Goal: Information Seeking & Learning: Learn about a topic

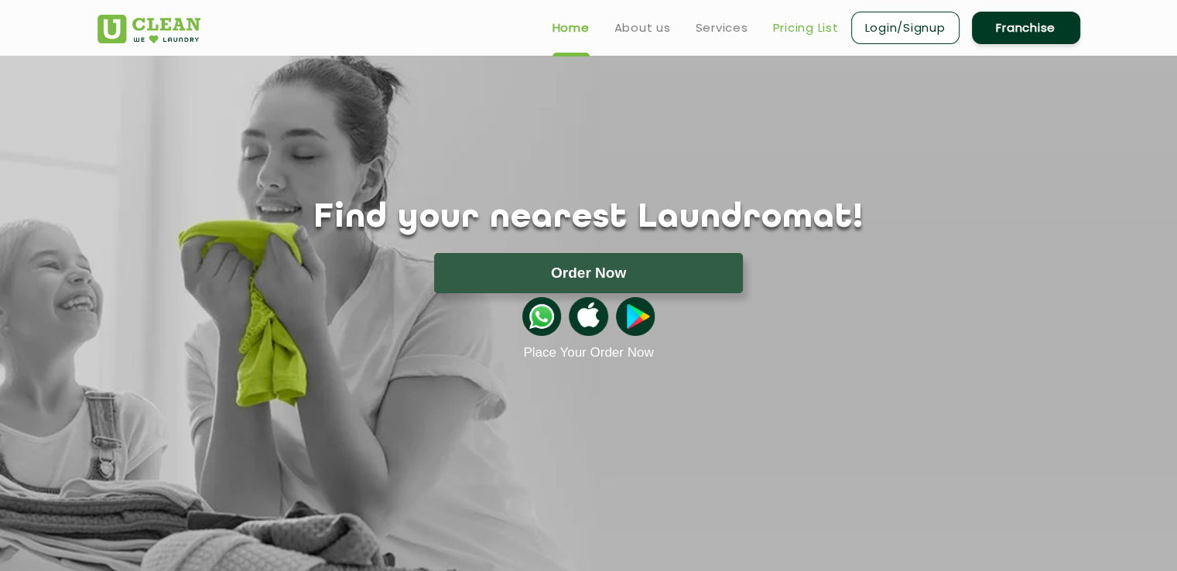
click at [808, 27] on link "Pricing List" at bounding box center [806, 28] width 66 height 19
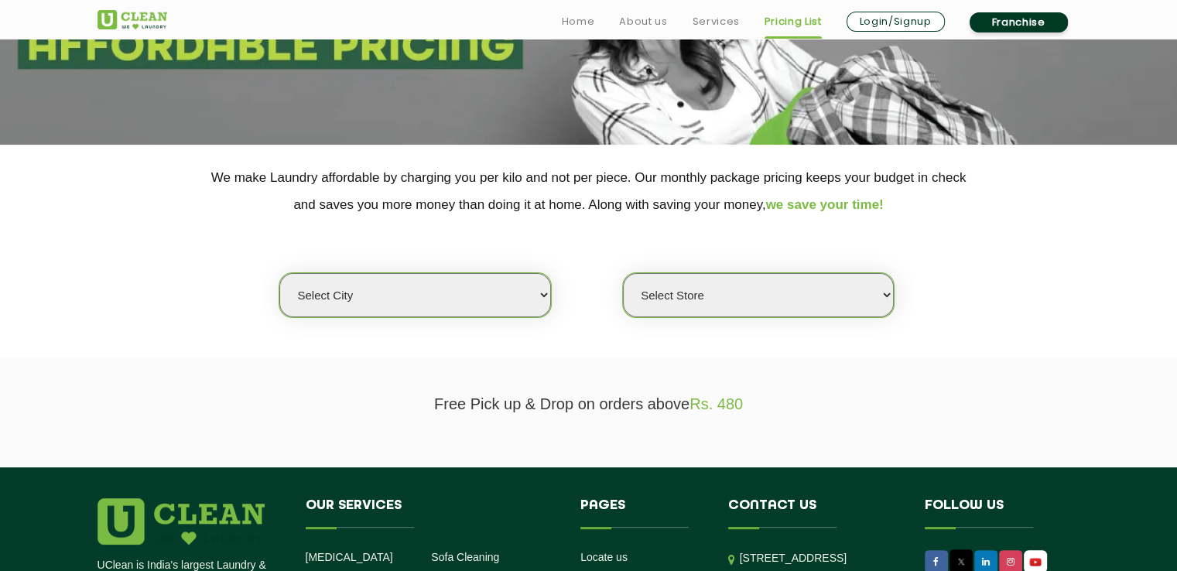
scroll to position [219, 0]
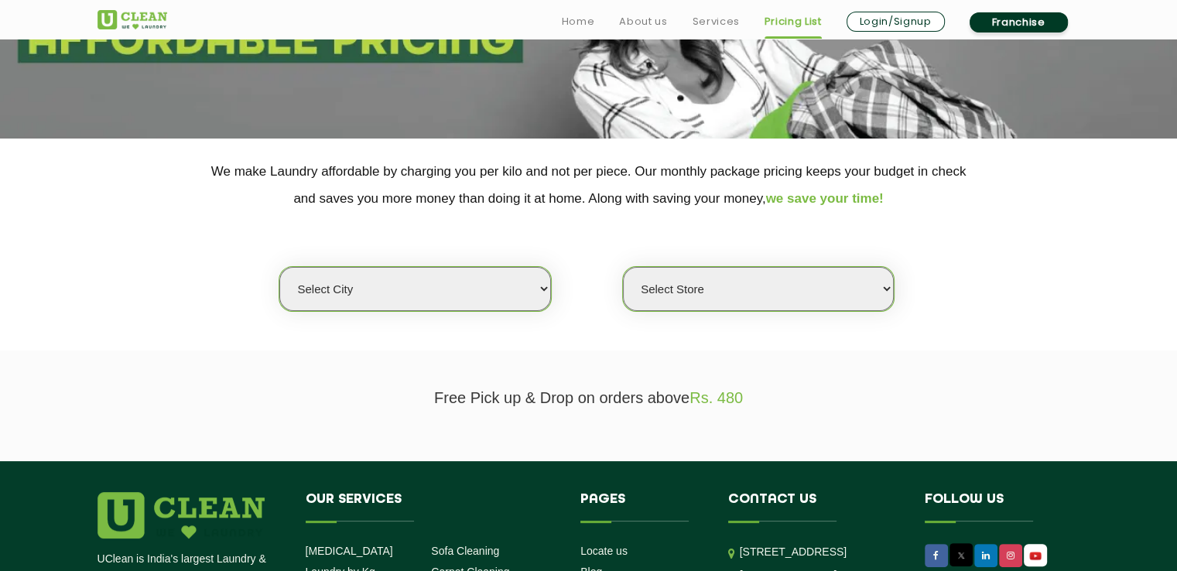
click at [495, 279] on select "Select city [GEOGRAPHIC_DATA] [GEOGRAPHIC_DATA] [GEOGRAPHIC_DATA] [GEOGRAPHIC_D…" at bounding box center [414, 289] width 271 height 44
select select "6"
click at [279, 267] on select "Select city [GEOGRAPHIC_DATA] [GEOGRAPHIC_DATA] [GEOGRAPHIC_DATA] [GEOGRAPHIC_D…" at bounding box center [414, 289] width 271 height 44
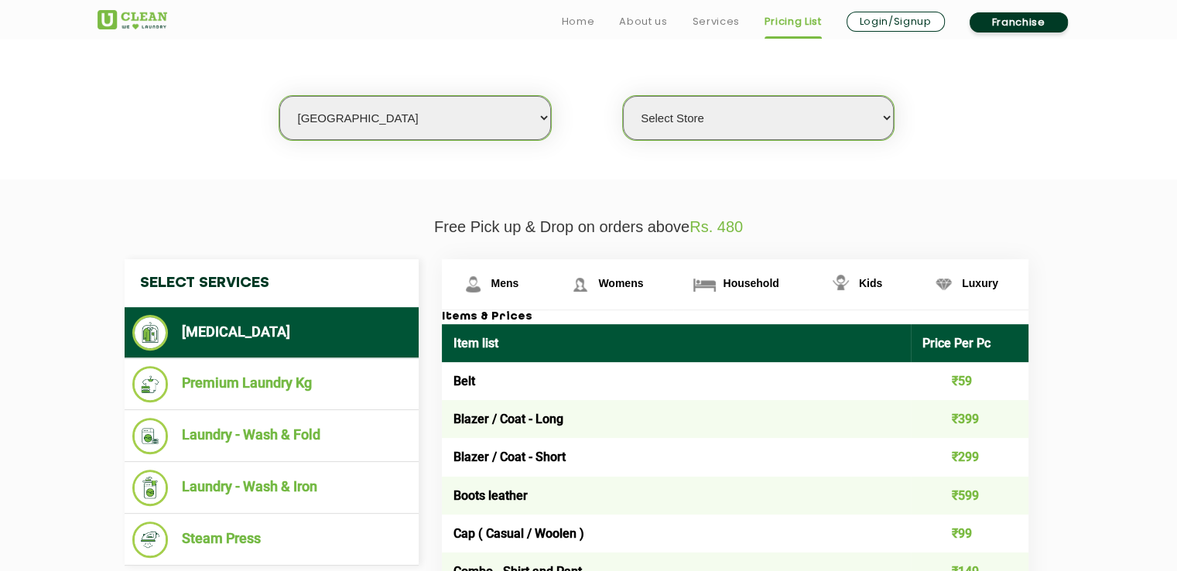
scroll to position [395, 0]
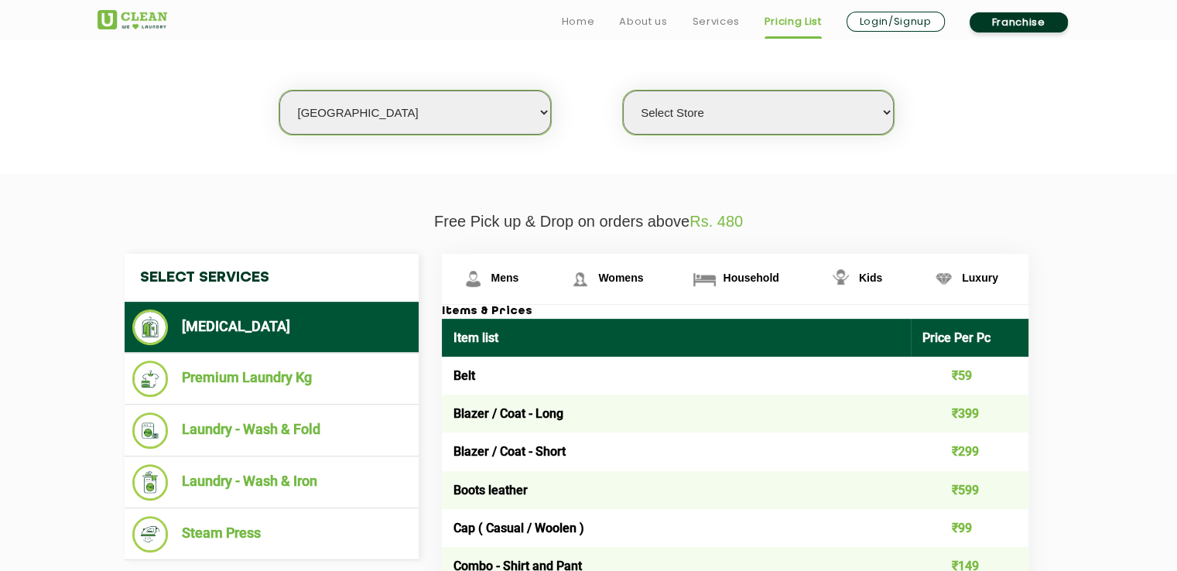
click at [842, 117] on select "Select Store [GEOGRAPHIC_DATA] [GEOGRAPHIC_DATA] UClean KR [GEOGRAPHIC_DATA] [G…" at bounding box center [758, 113] width 271 height 44
select select "326"
click at [623, 91] on select "Select Store [GEOGRAPHIC_DATA] [GEOGRAPHIC_DATA] UClean KR [GEOGRAPHIC_DATA] [G…" at bounding box center [758, 113] width 271 height 44
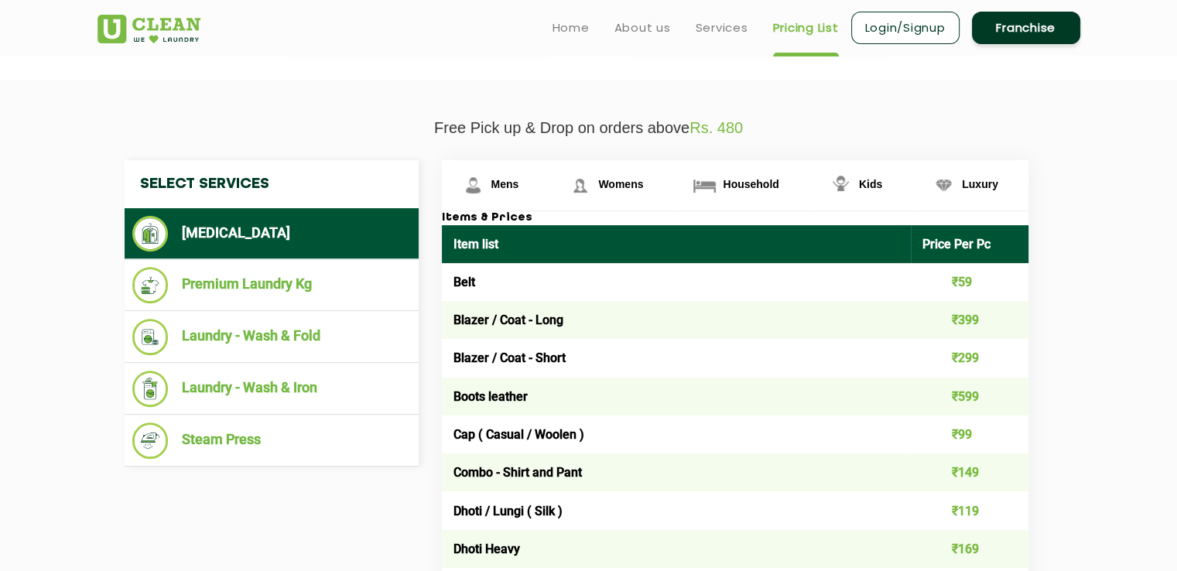
scroll to position [474, 0]
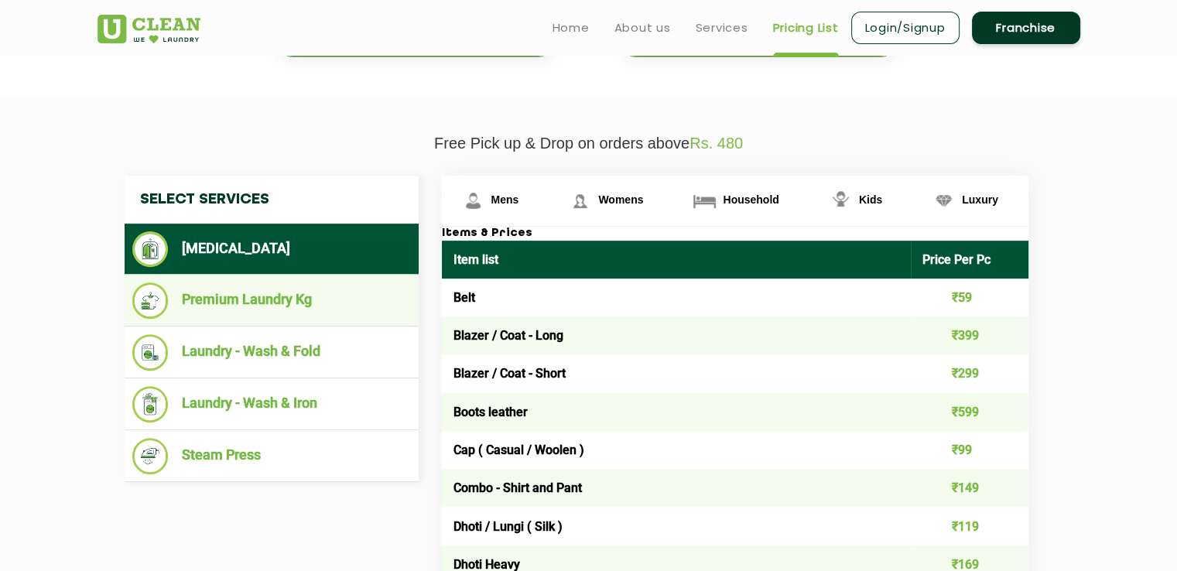
click at [254, 300] on li "Premium Laundry Kg" at bounding box center [271, 300] width 279 height 36
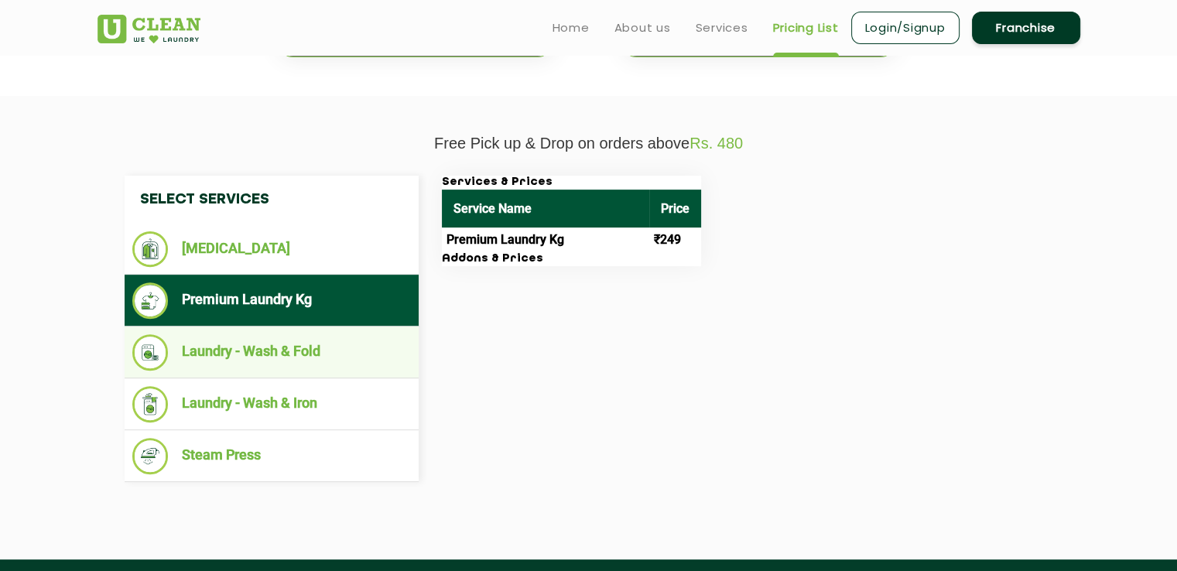
click at [265, 345] on li "Laundry - Wash & Fold" at bounding box center [271, 352] width 279 height 36
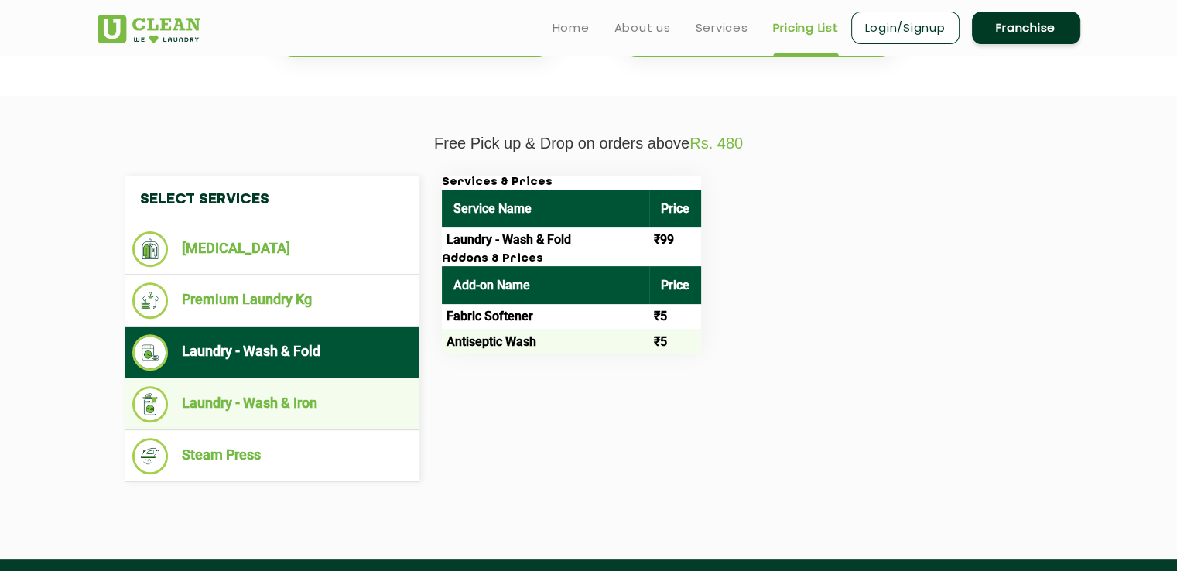
click at [296, 401] on li "Laundry - Wash & Iron" at bounding box center [271, 404] width 279 height 36
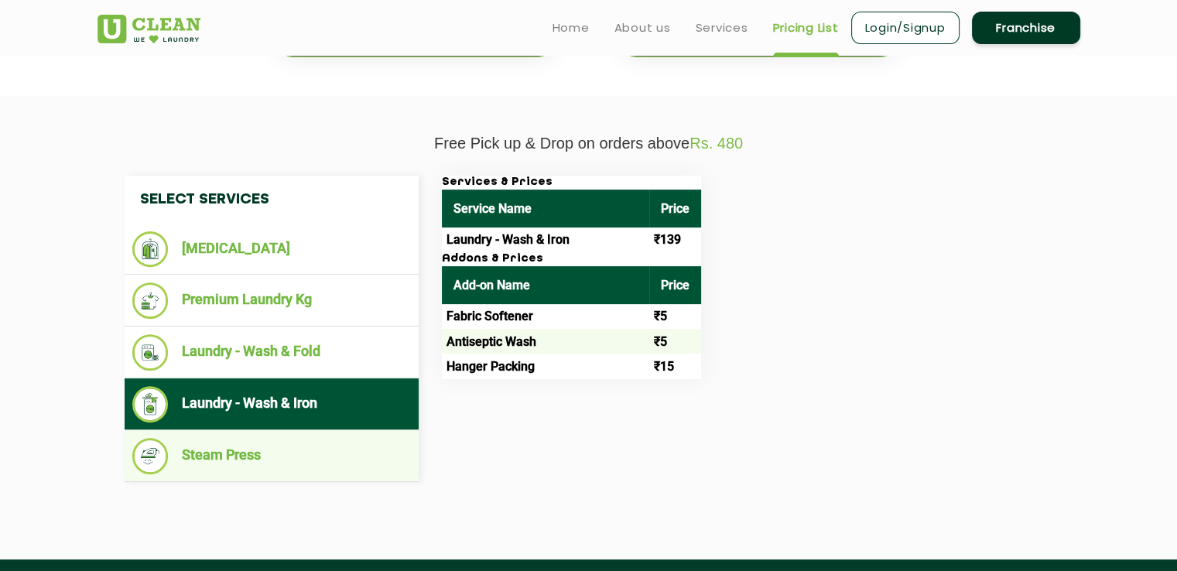
click at [269, 456] on li "Steam Press" at bounding box center [271, 456] width 279 height 36
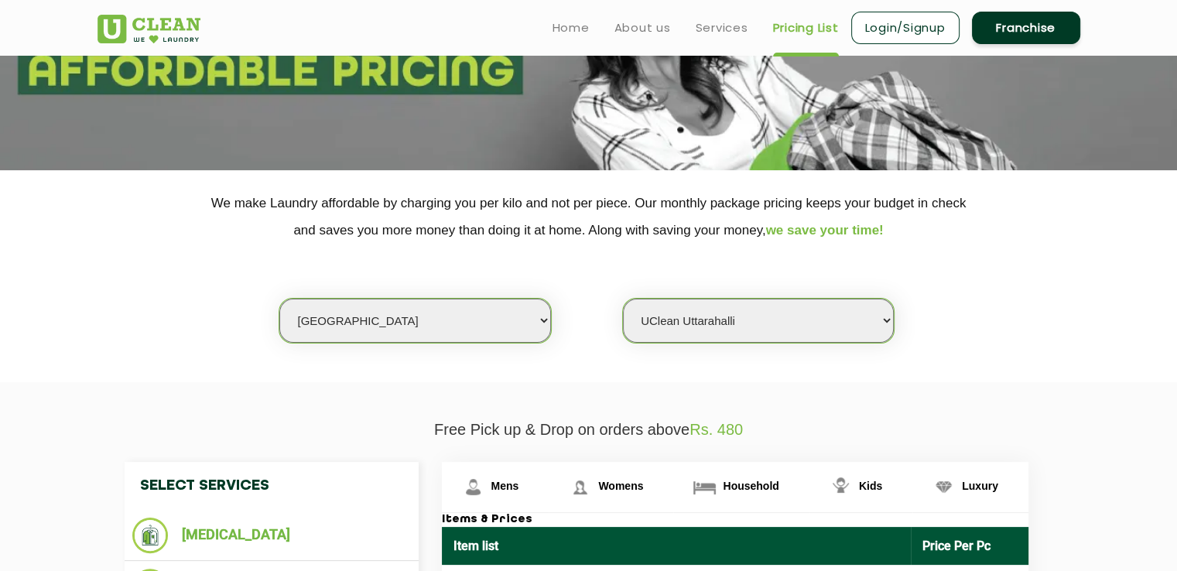
scroll to position [0, 0]
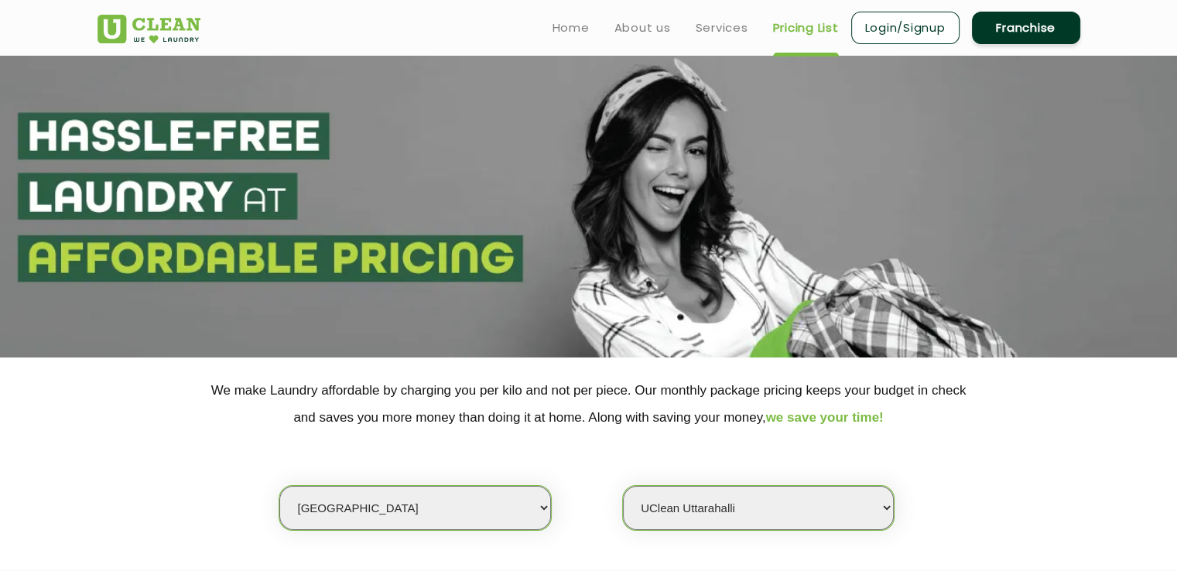
click at [1007, 30] on link "Franchise" at bounding box center [1026, 28] width 108 height 32
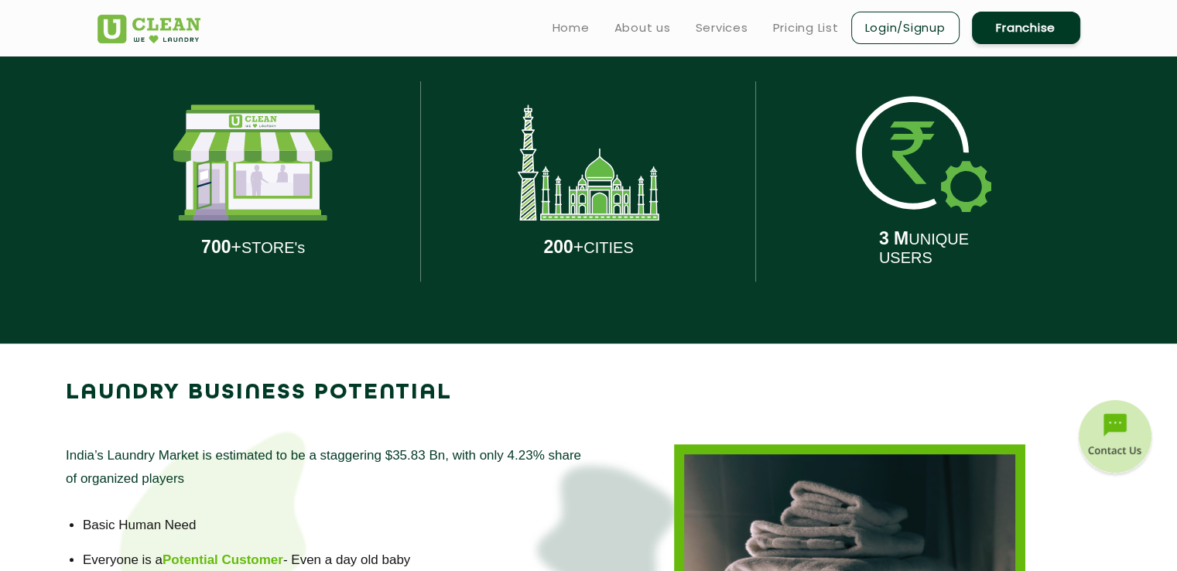
scroll to position [738, 0]
